Goal: Navigation & Orientation: Understand site structure

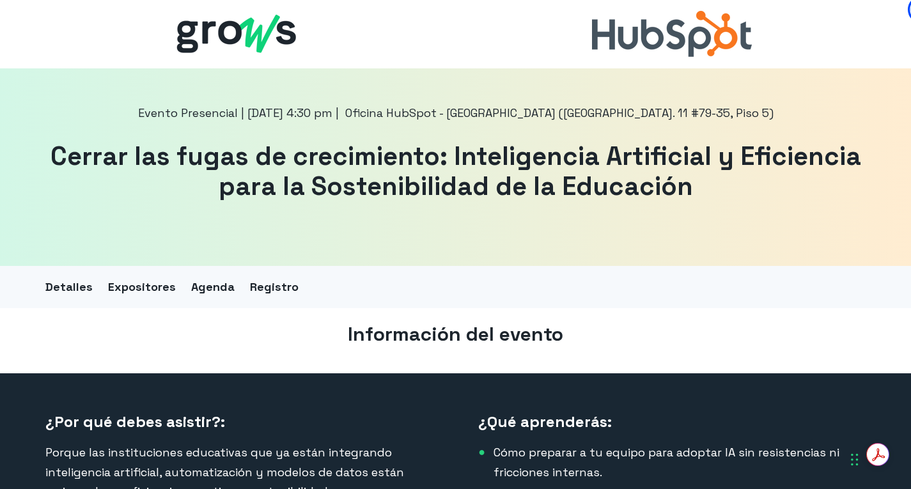
click at [255, 31] on img at bounding box center [239, 34] width 160 height 68
drag, startPoint x: 255, startPoint y: 29, endPoint x: 240, endPoint y: 3, distance: 30.1
click at [255, 29] on img at bounding box center [239, 34] width 160 height 68
click at [253, 36] on img at bounding box center [239, 34] width 160 height 68
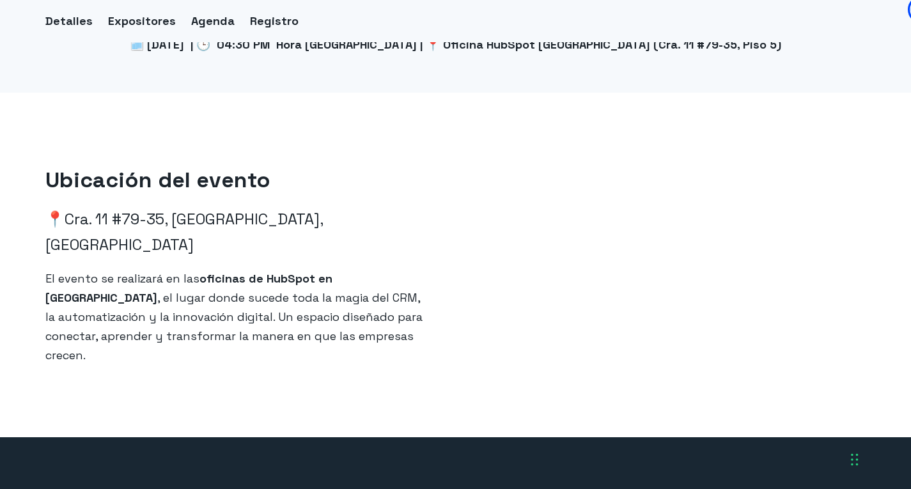
scroll to position [2060, 0]
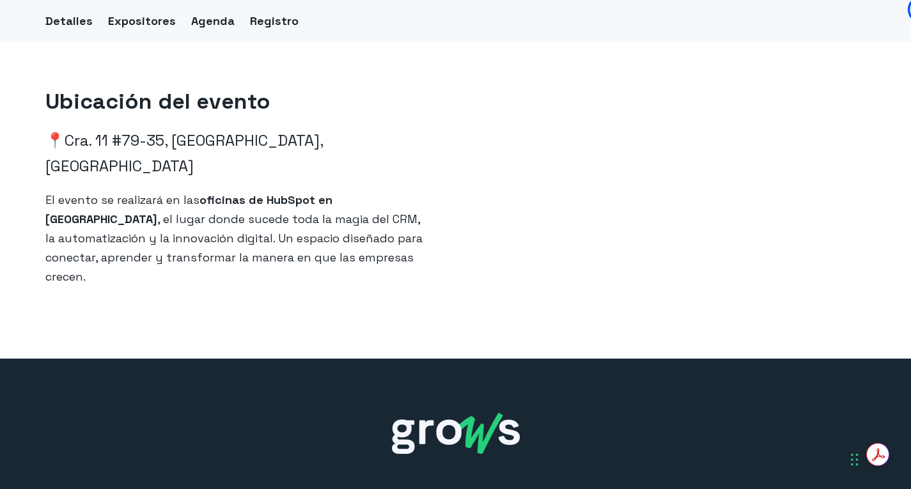
click at [504, 413] on img at bounding box center [456, 433] width 128 height 41
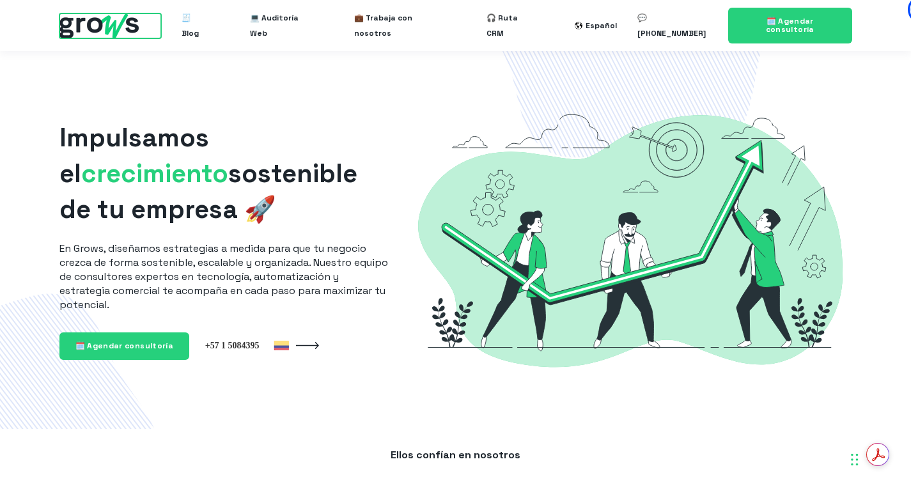
click at [117, 15] on img at bounding box center [98, 25] width 79 height 25
